Goal: Information Seeking & Learning: Find specific page/section

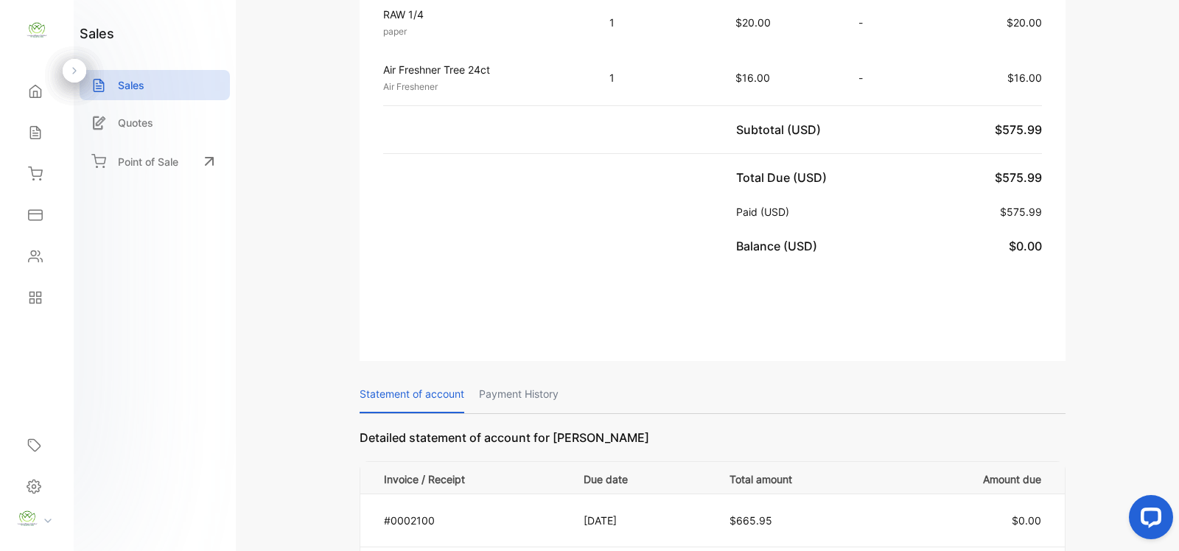
scroll to position [1180, 0]
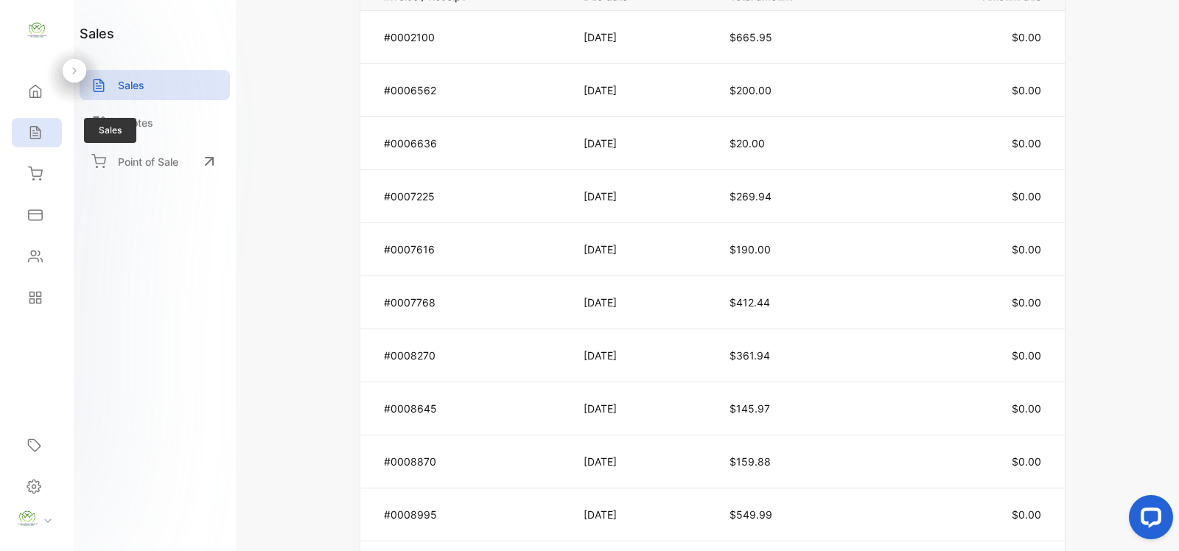
click at [45, 127] on div "Sales" at bounding box center [37, 132] width 50 height 29
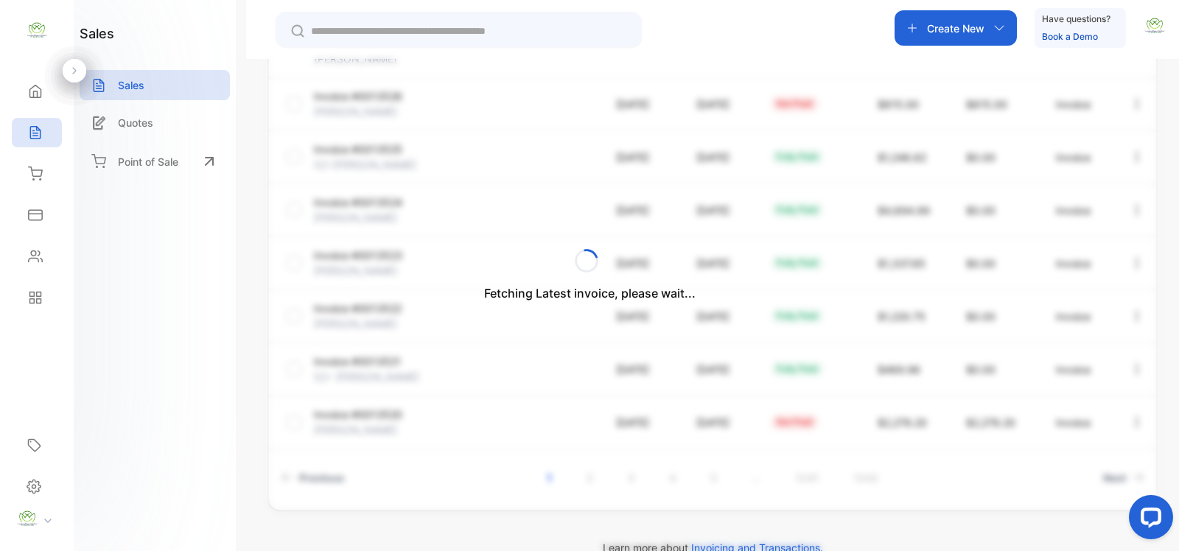
scroll to position [414, 0]
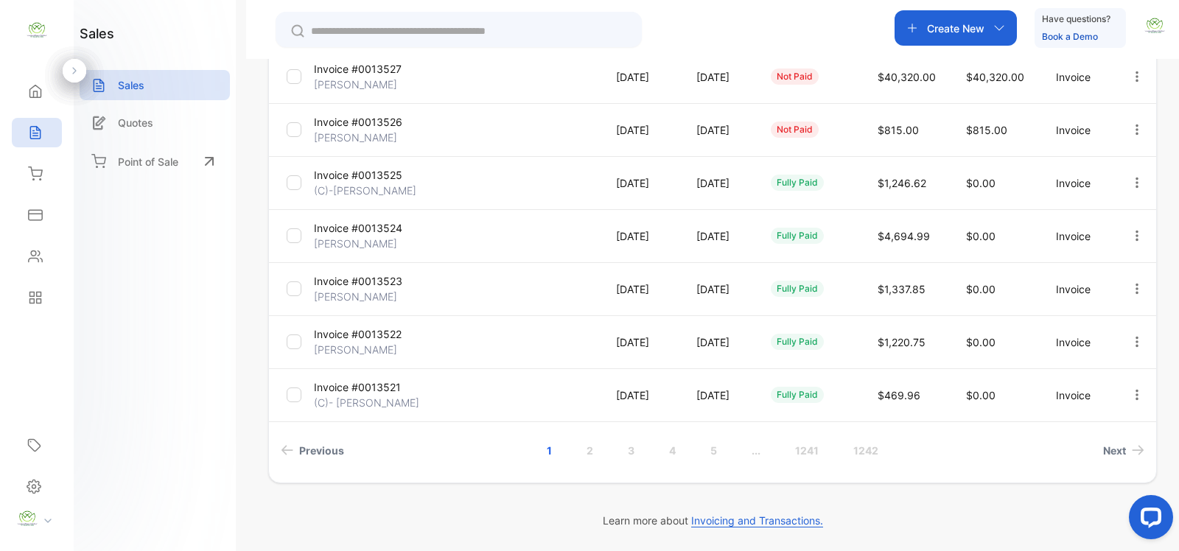
click at [339, 27] on input "text" at bounding box center [469, 31] width 316 height 15
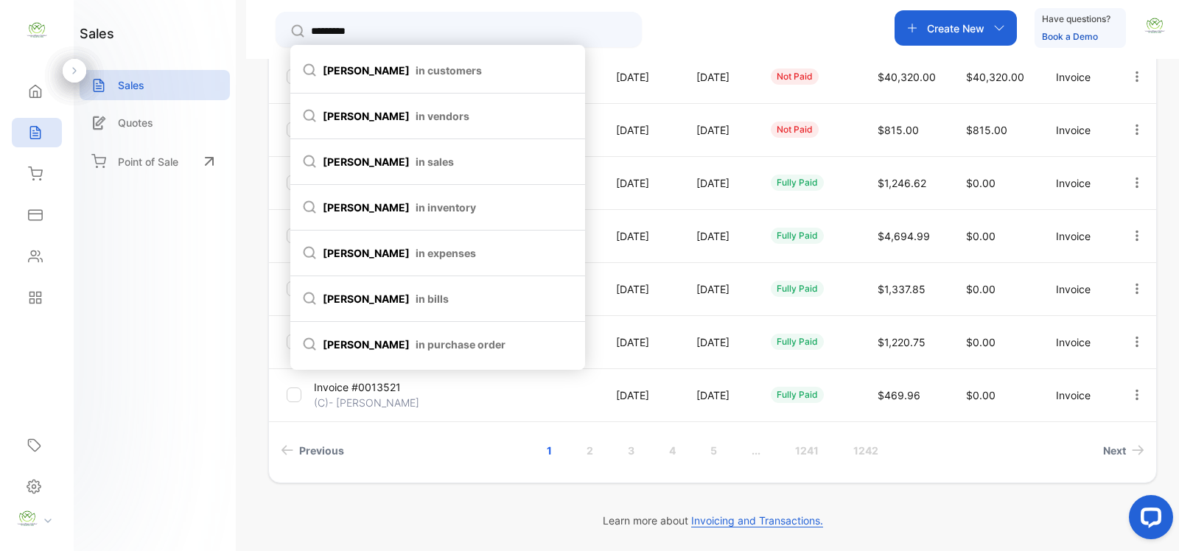
click at [416, 65] on span "in customers" at bounding box center [449, 70] width 66 height 15
type input "*********"
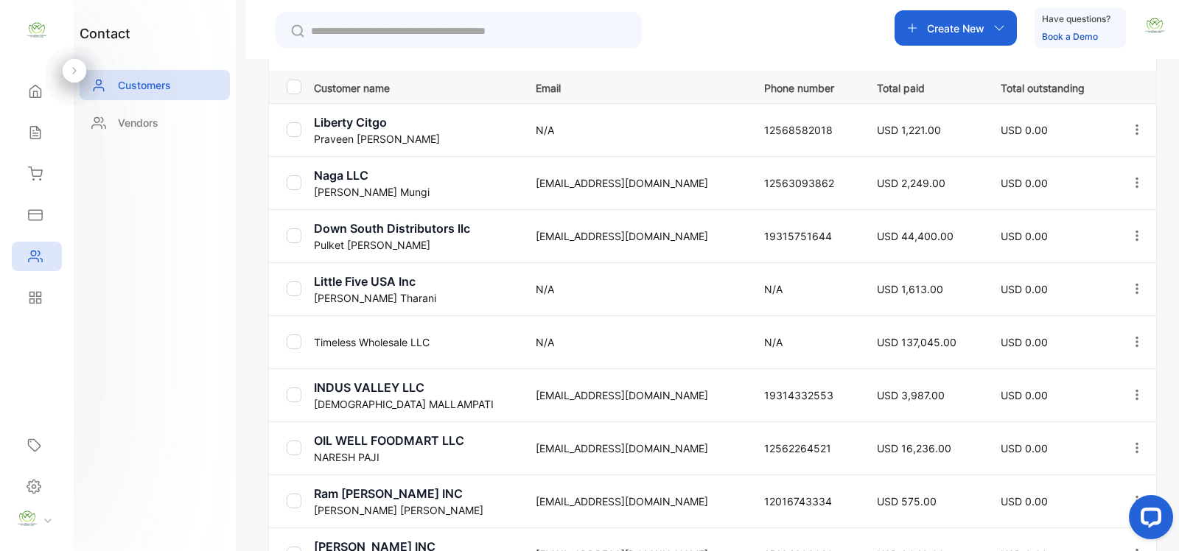
scroll to position [214, 0]
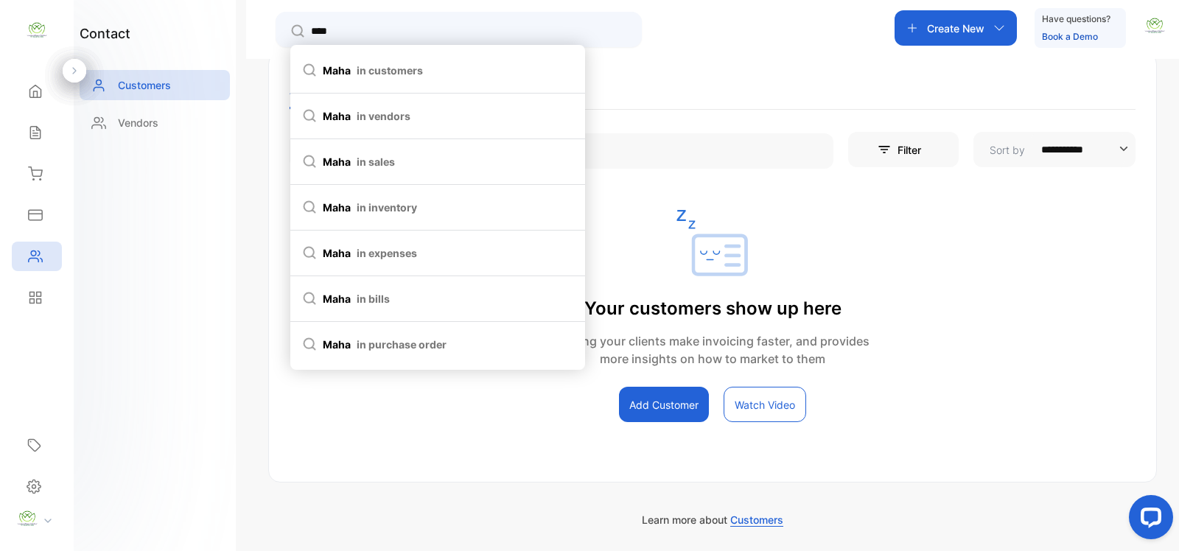
click at [335, 71] on span "maha in customers" at bounding box center [437, 70] width 271 height 15
type input "****"
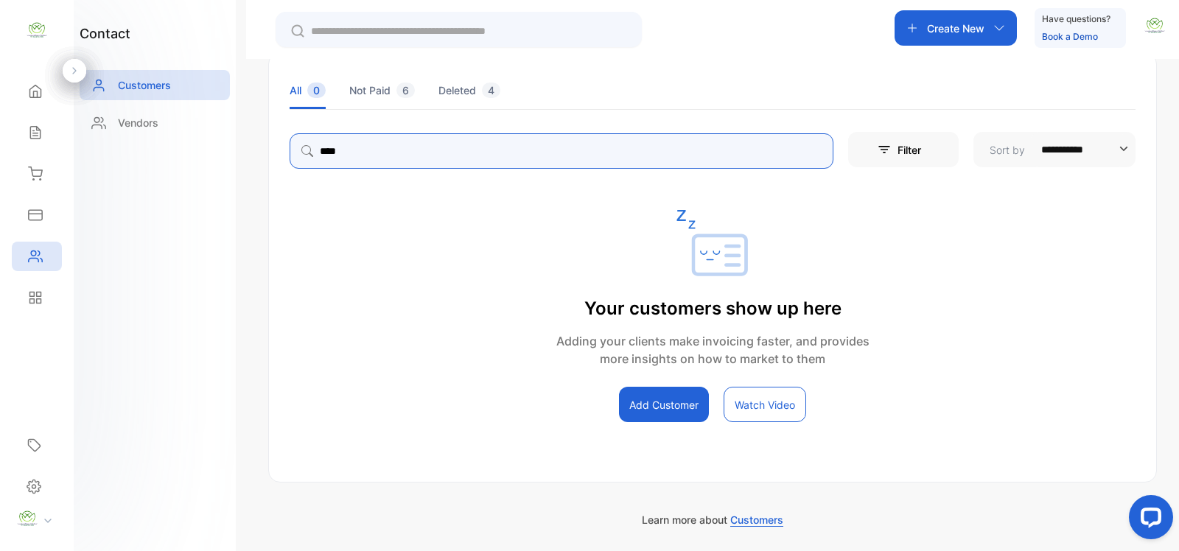
click at [376, 150] on input "****" at bounding box center [562, 150] width 544 height 35
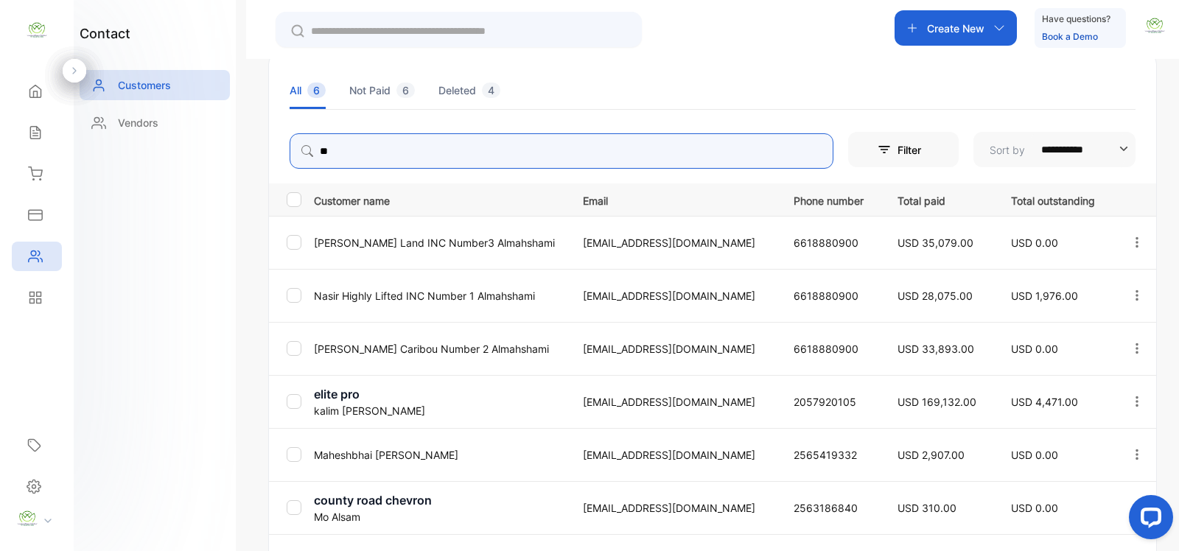
type input "*"
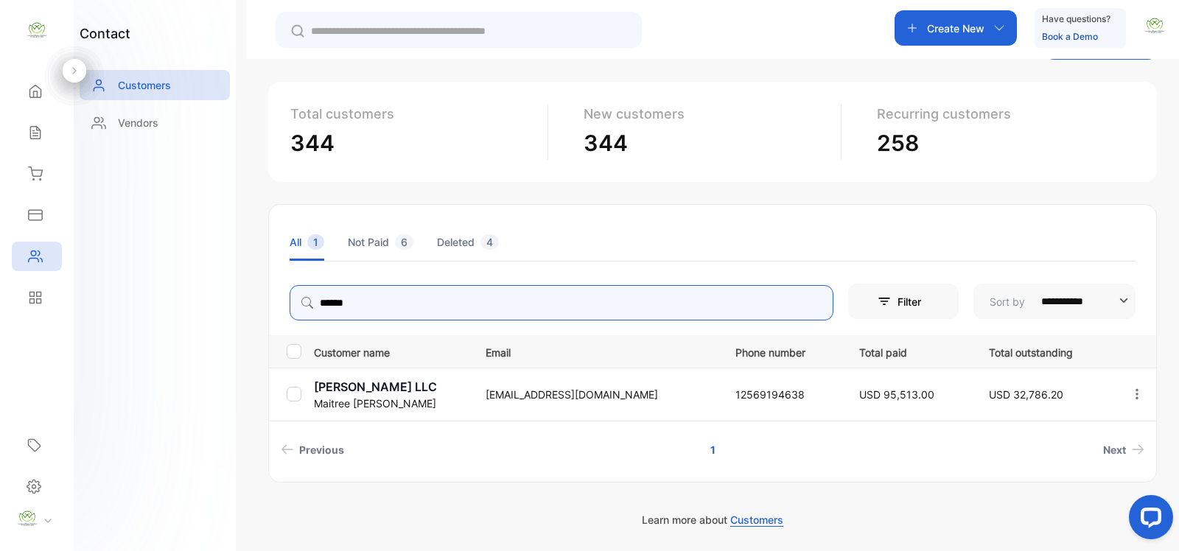
scroll to position [61, 0]
type input "******"
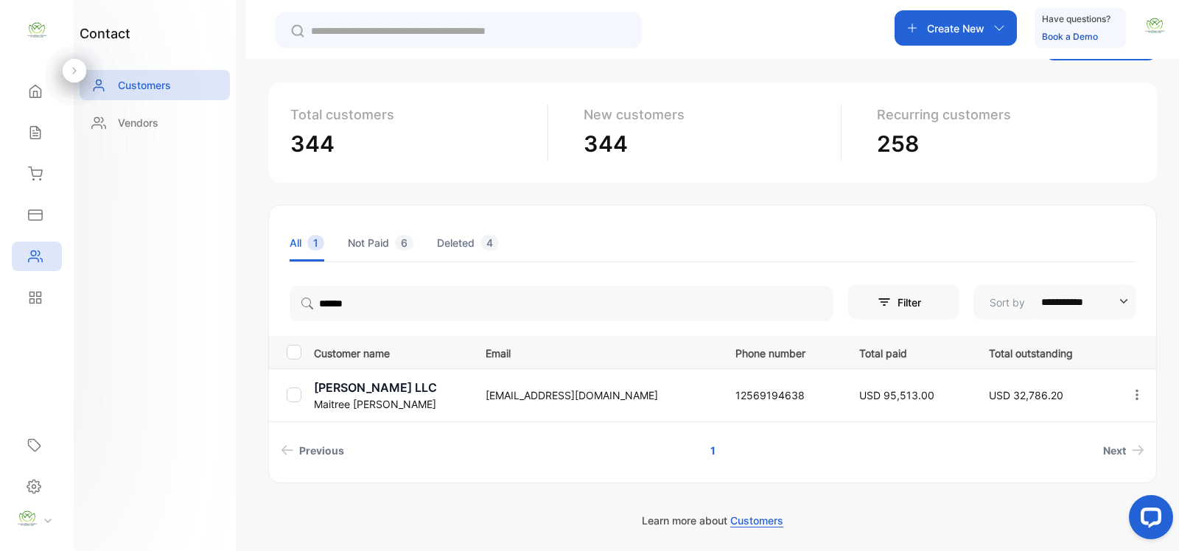
click at [442, 391] on p "[PERSON_NAME] LLC" at bounding box center [390, 388] width 153 height 18
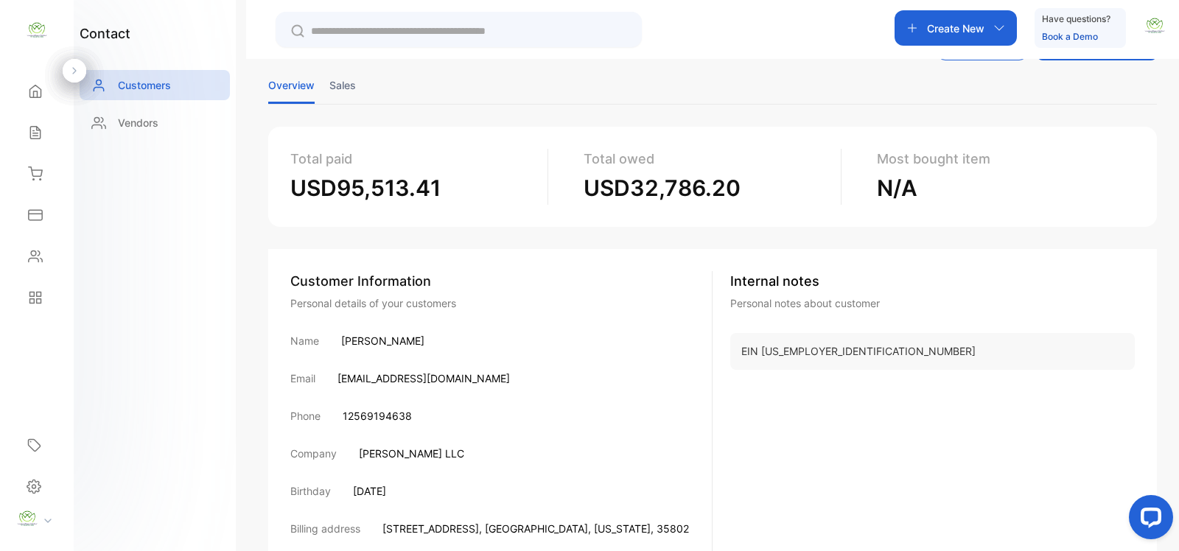
click at [349, 85] on li "Sales" at bounding box center [342, 85] width 27 height 38
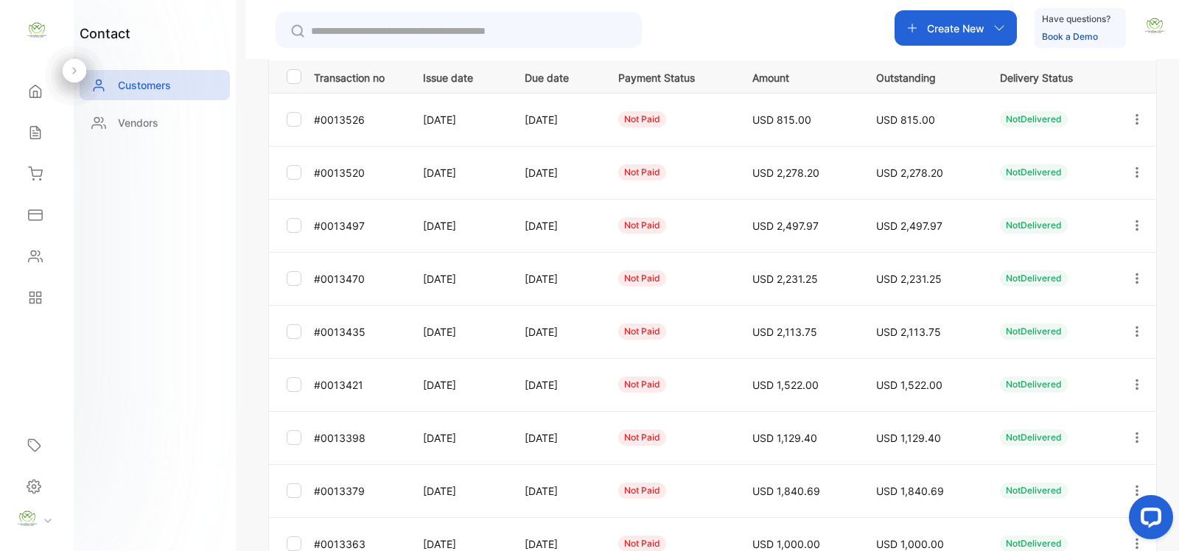
scroll to position [428, 0]
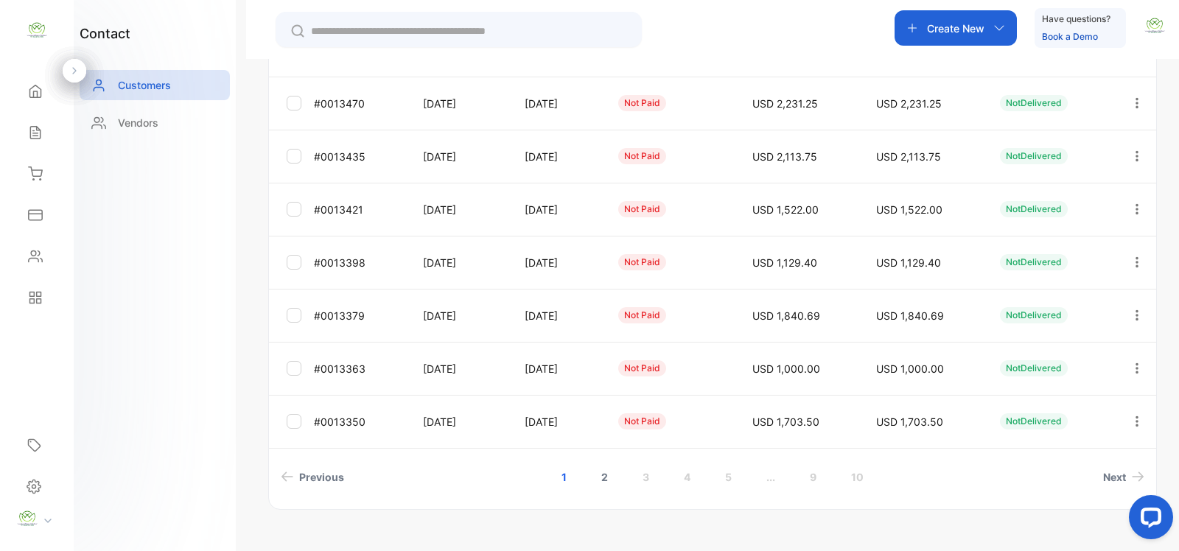
click at [601, 474] on link "2" at bounding box center [605, 476] width 42 height 27
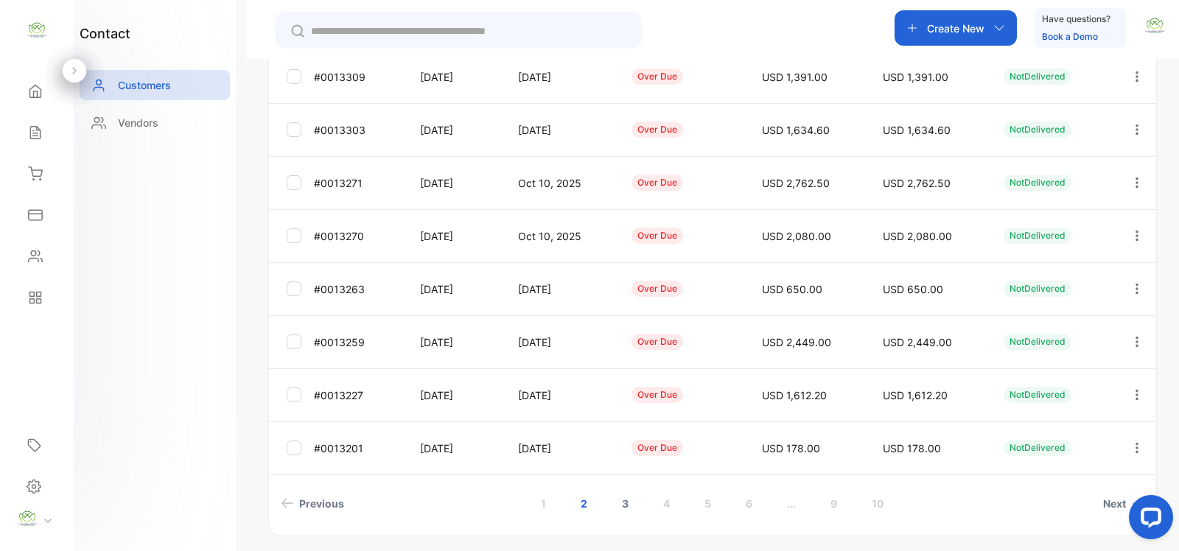
click at [625, 501] on link "3" at bounding box center [625, 503] width 42 height 27
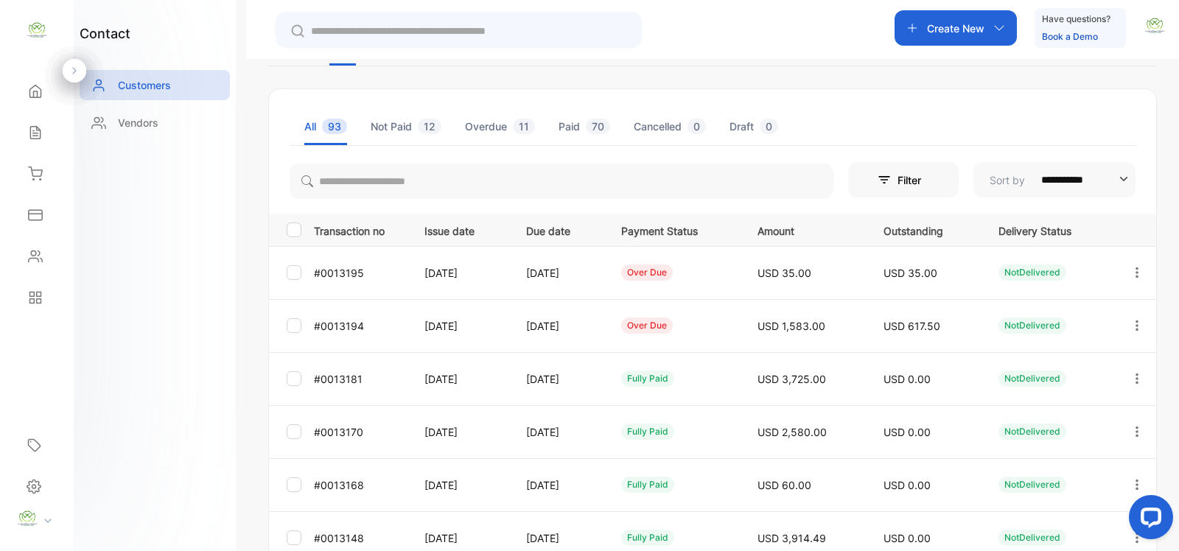
scroll to position [428, 0]
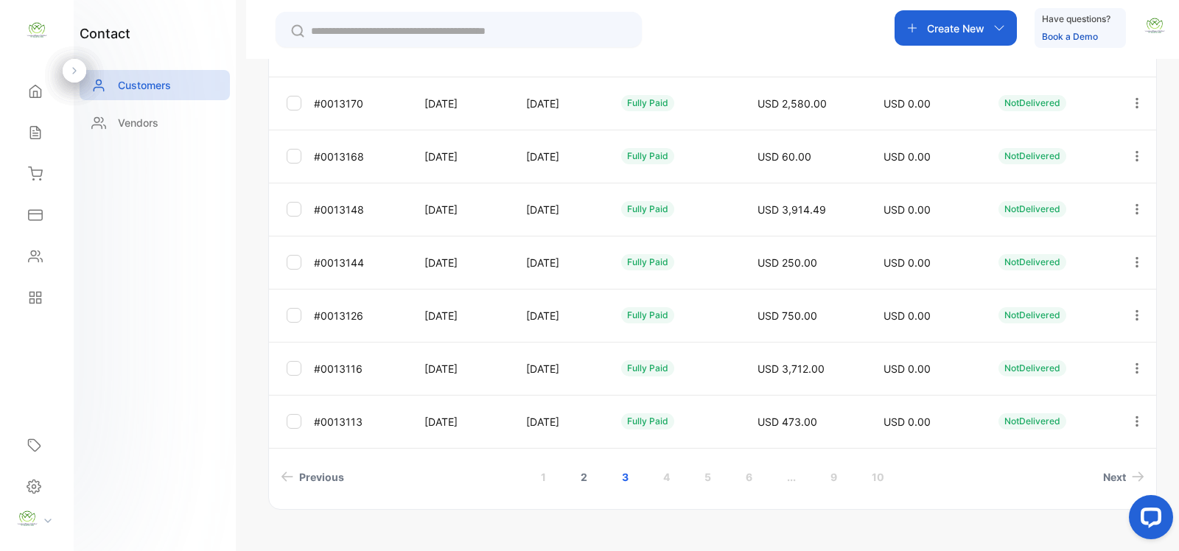
click at [580, 475] on link "2" at bounding box center [584, 476] width 42 height 27
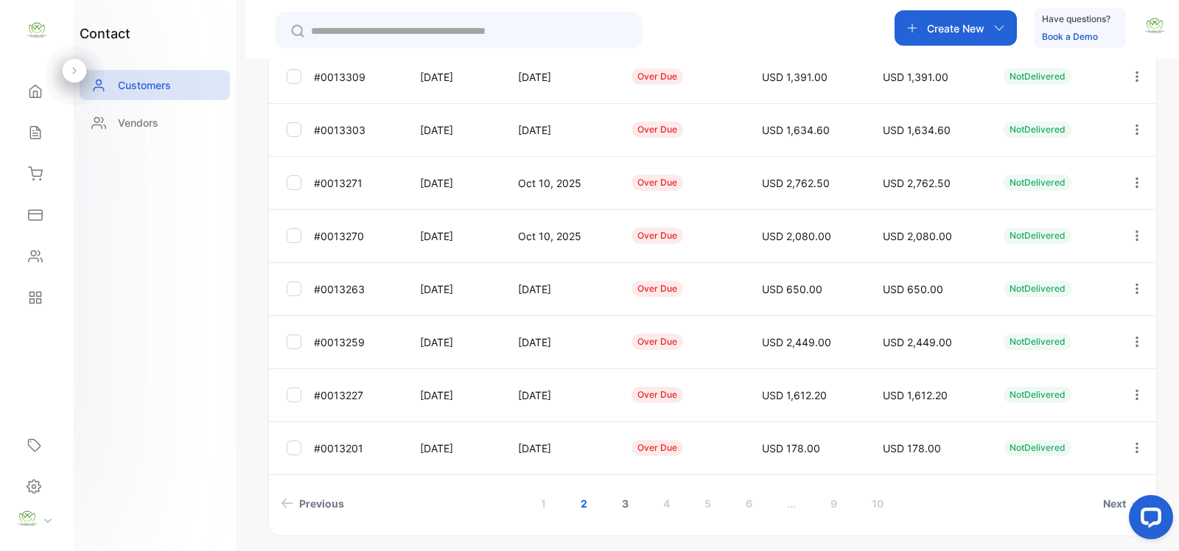
click at [620, 503] on link "3" at bounding box center [625, 503] width 42 height 27
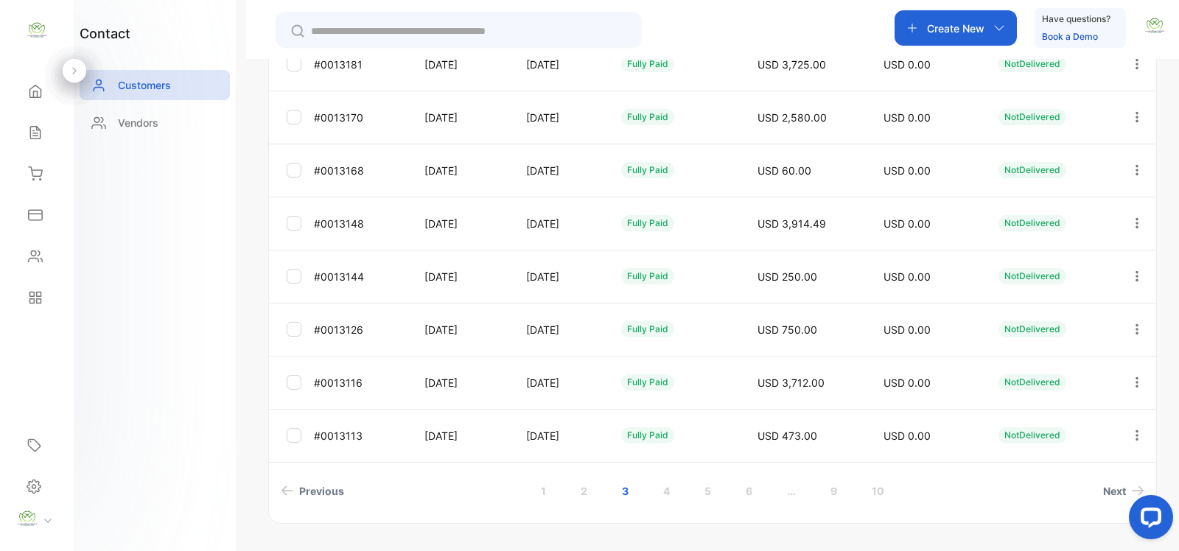
scroll to position [428, 0]
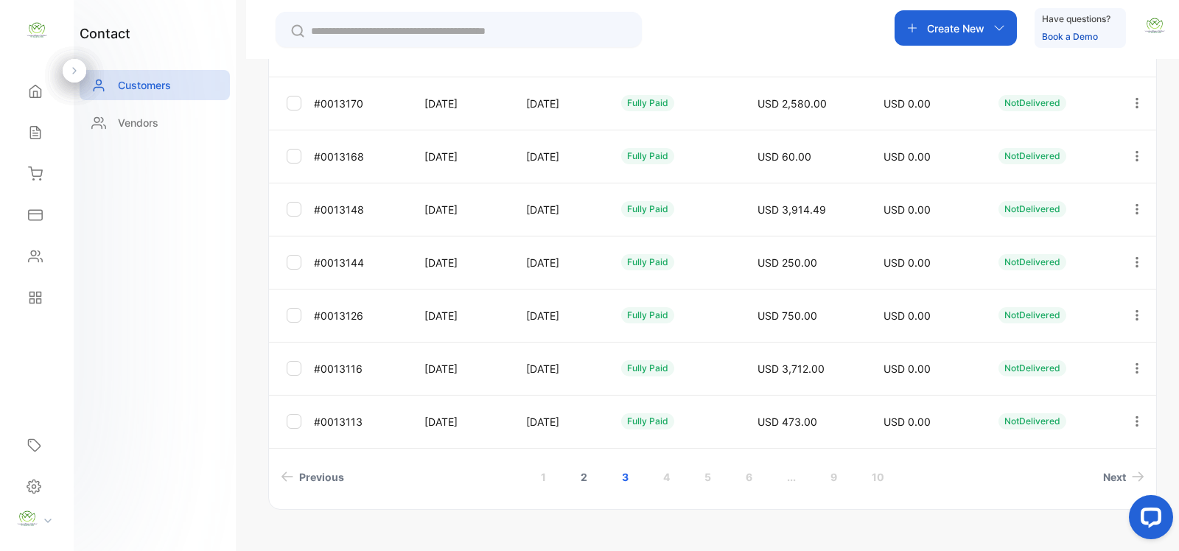
click at [584, 483] on link "2" at bounding box center [584, 476] width 42 height 27
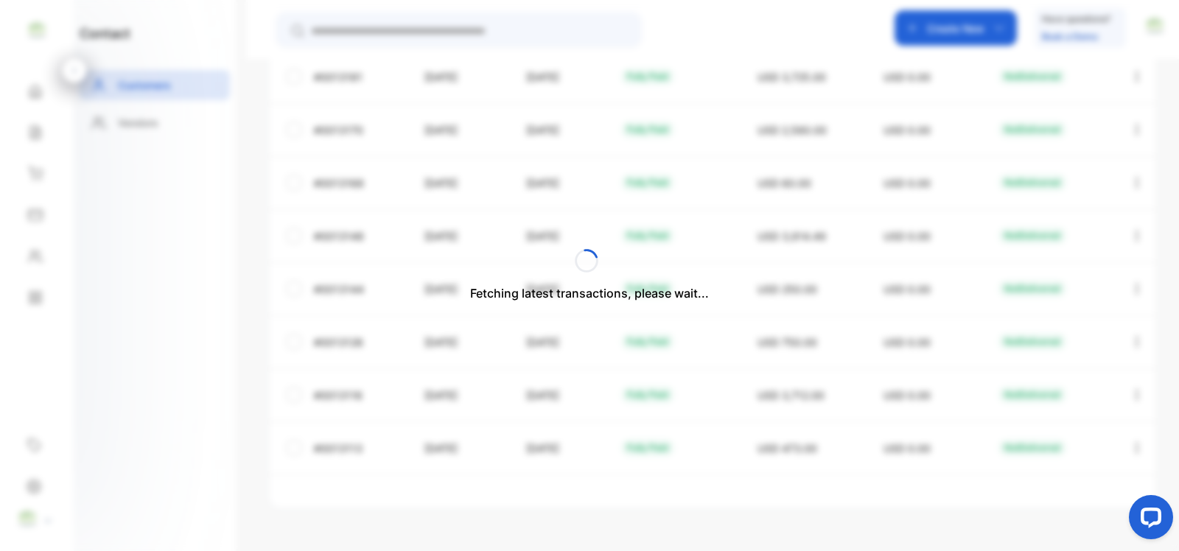
scroll to position [402, 0]
